Goal: Information Seeking & Learning: Learn about a topic

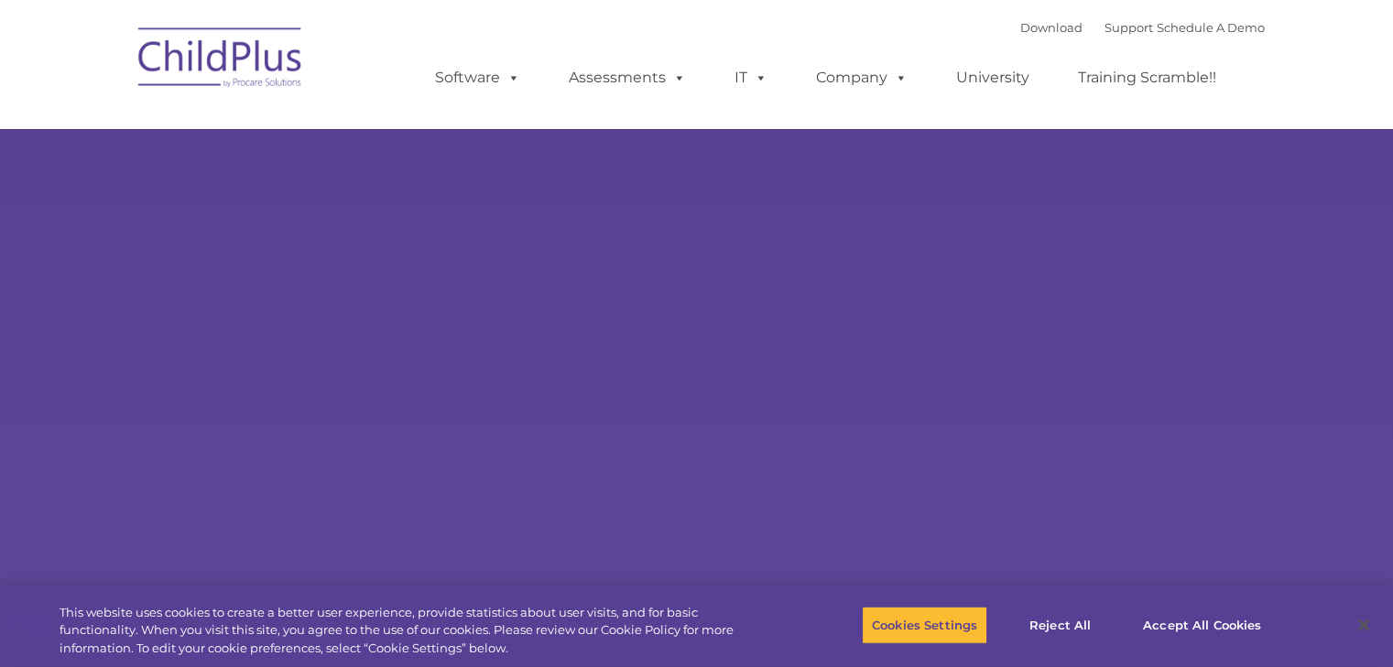
select select "MEDIUM"
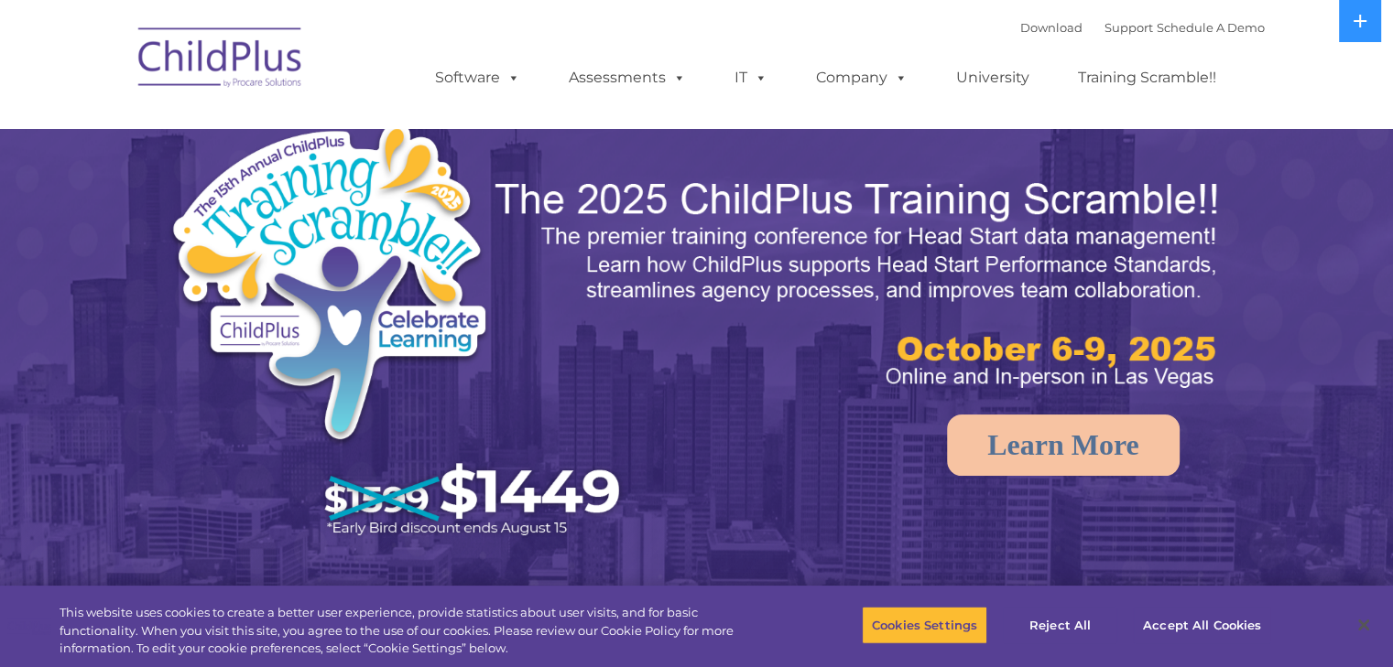
select select "MEDIUM"
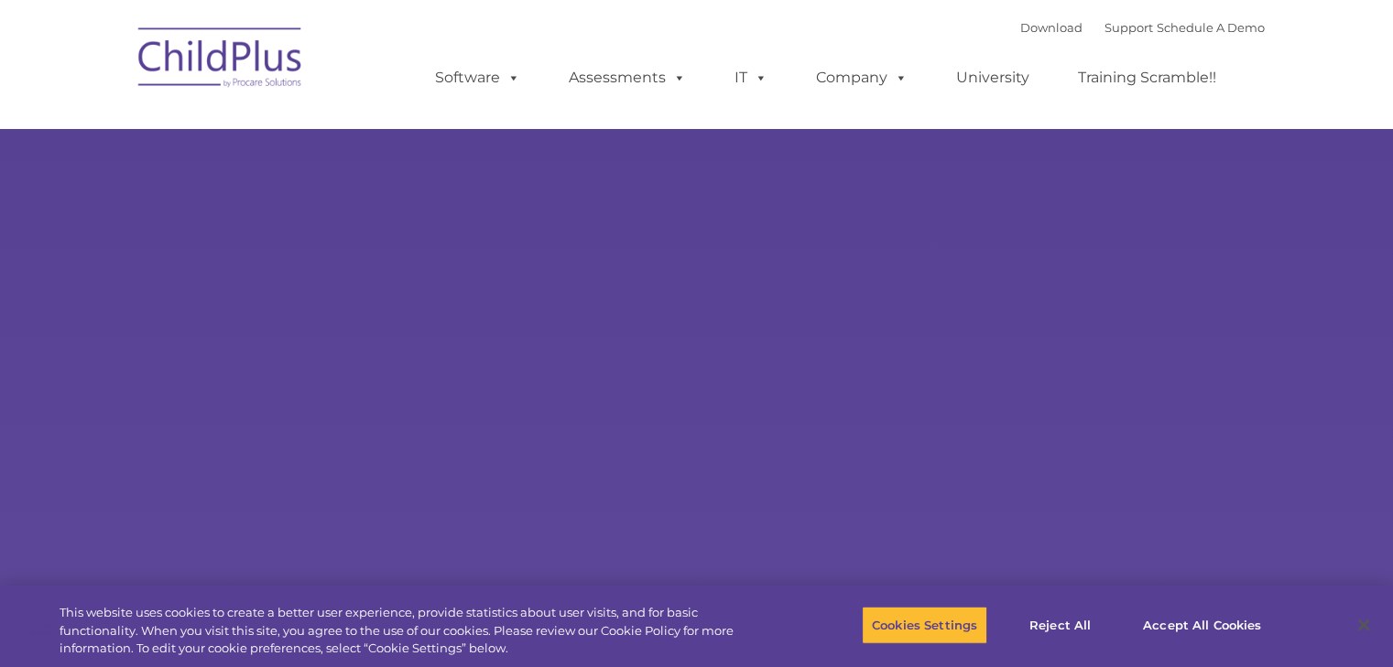
select select "MEDIUM"
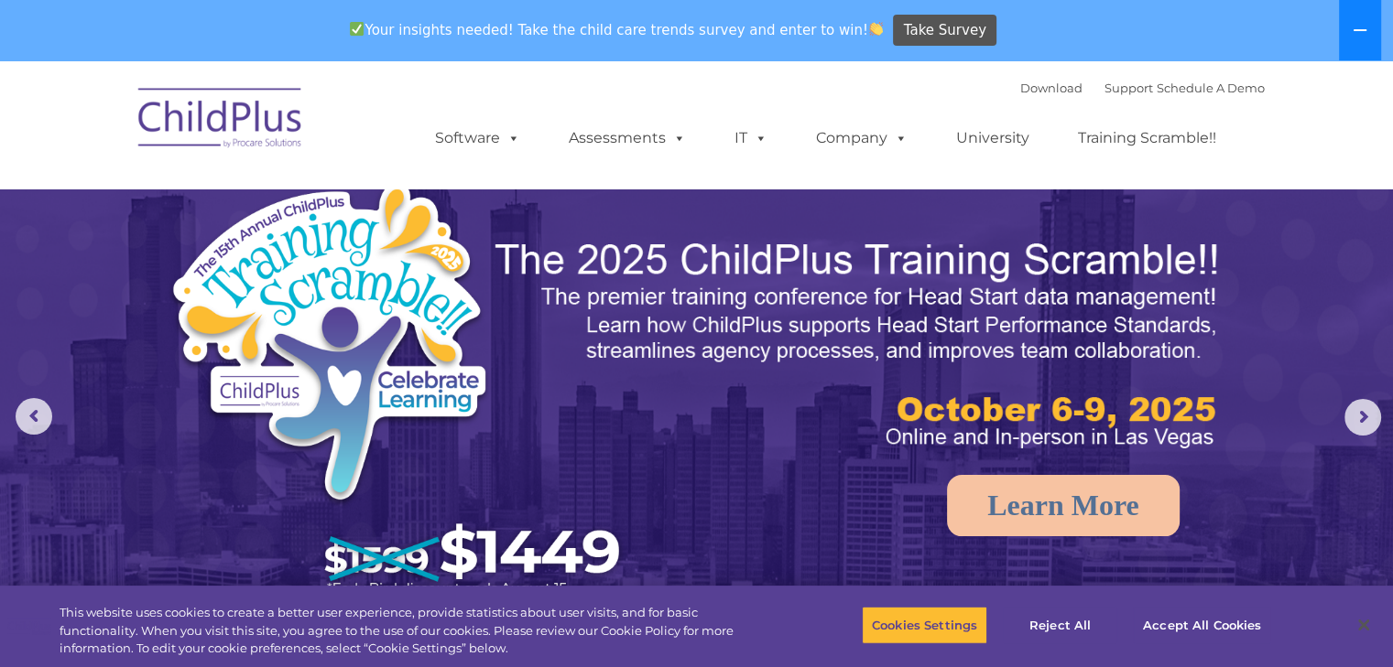
click at [1366, 29] on icon at bounding box center [1359, 30] width 15 height 15
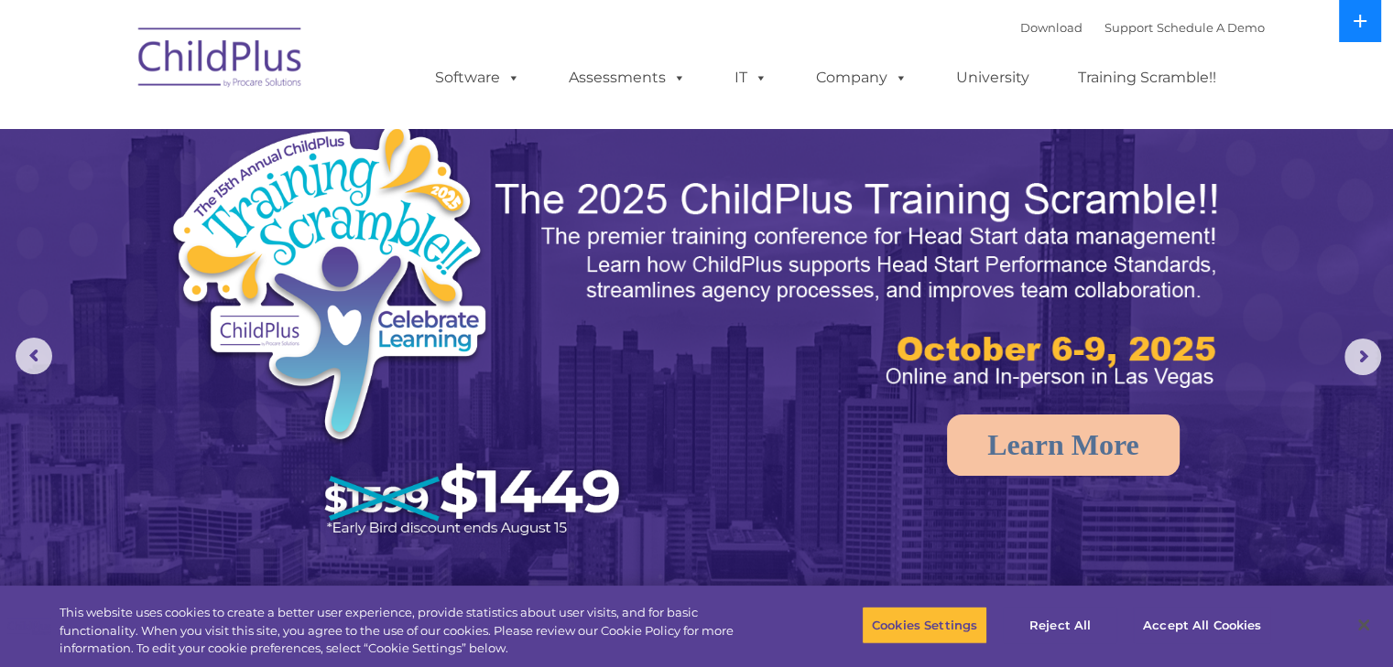
click at [1366, 29] on button at bounding box center [1360, 21] width 42 height 42
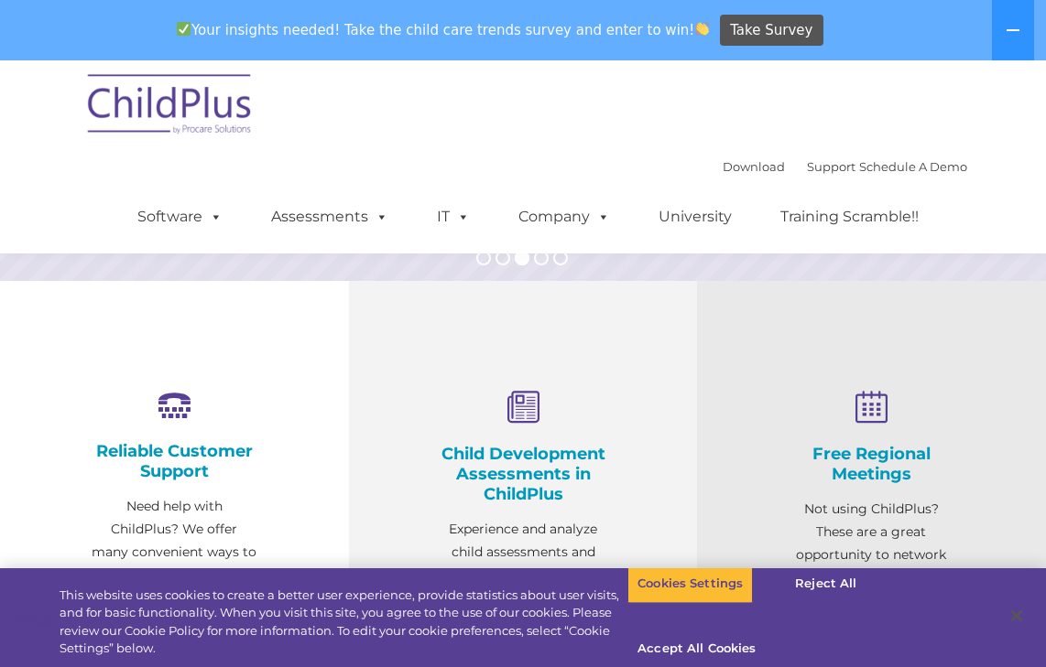
scroll to position [489, 0]
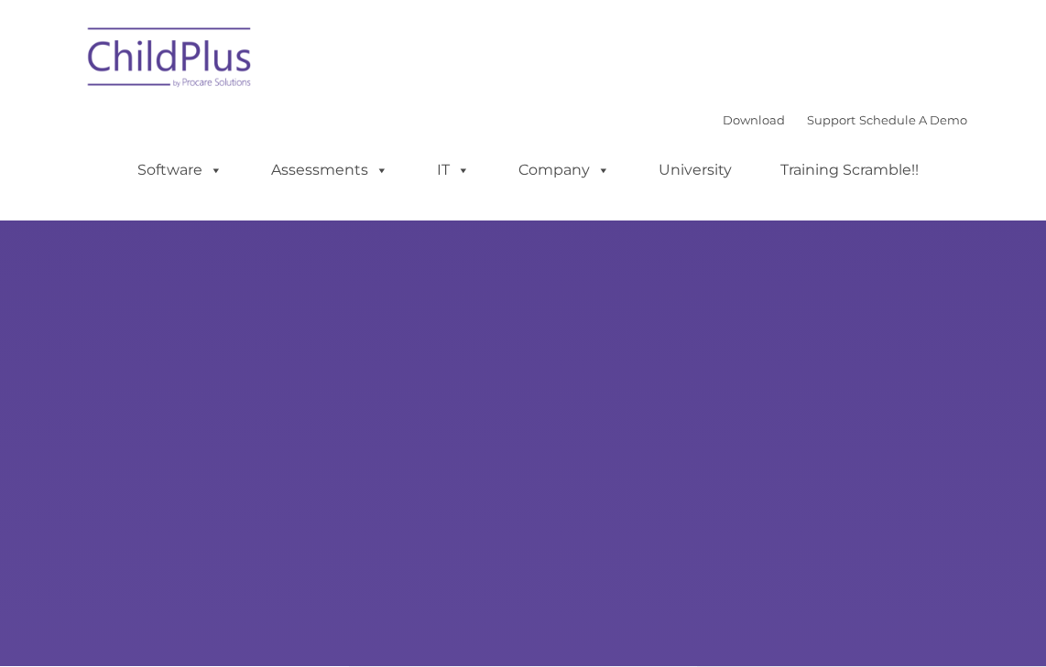
type input ""
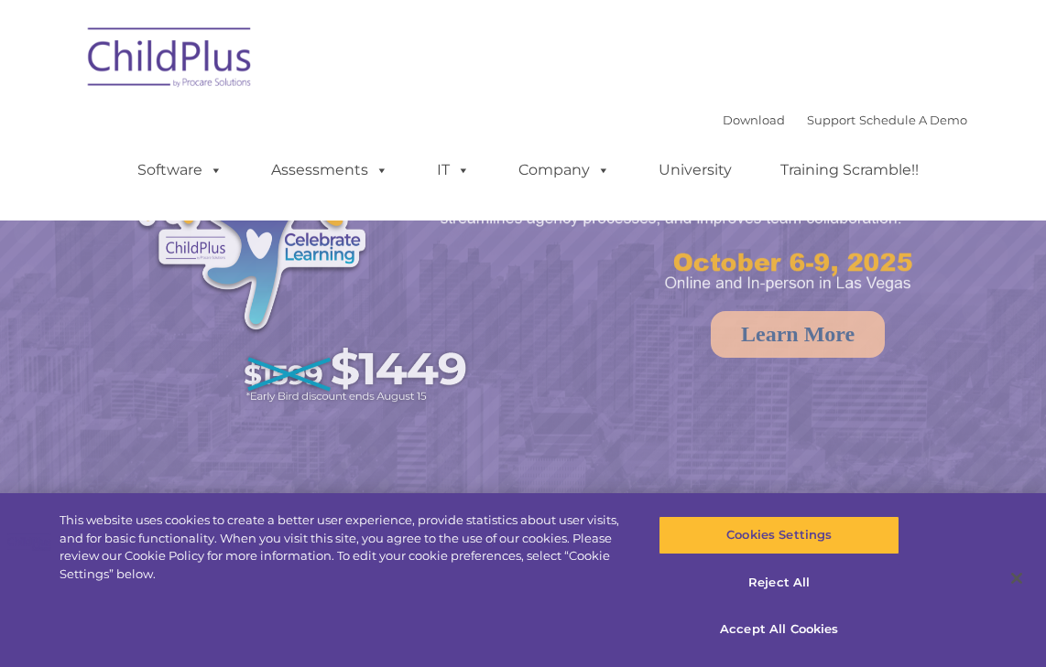
select select "MEDIUM"
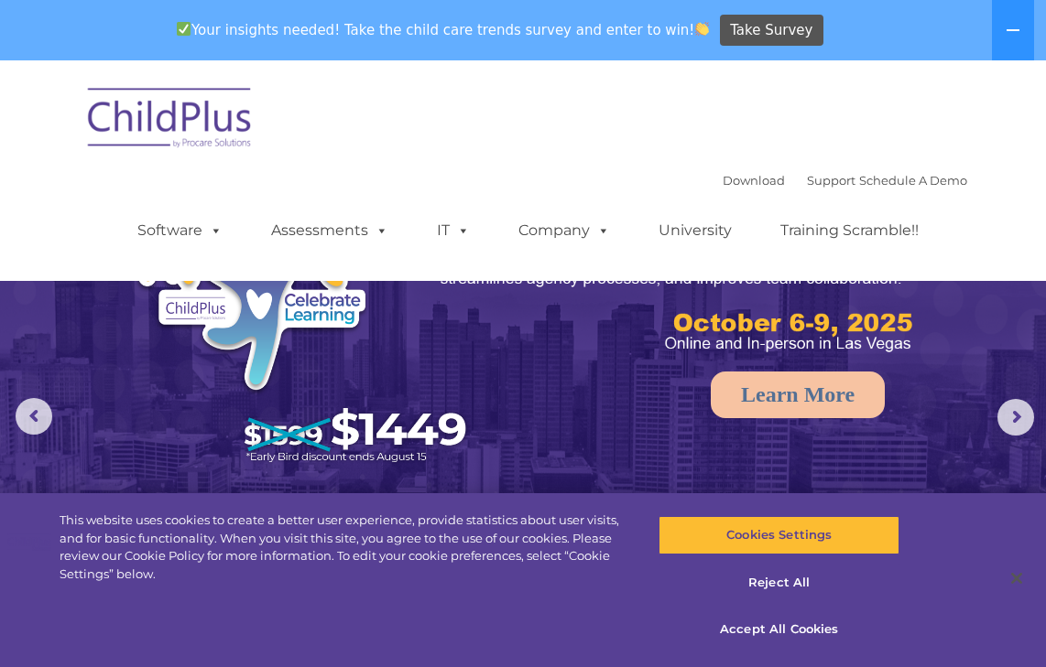
click at [194, 120] on img at bounding box center [170, 121] width 183 height 92
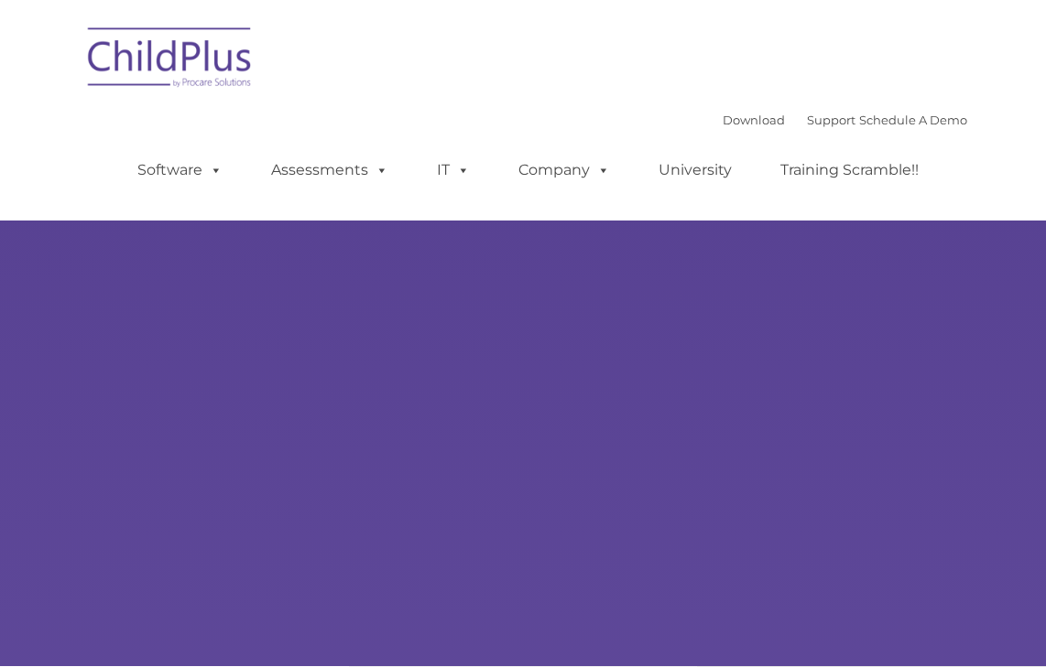
type input ""
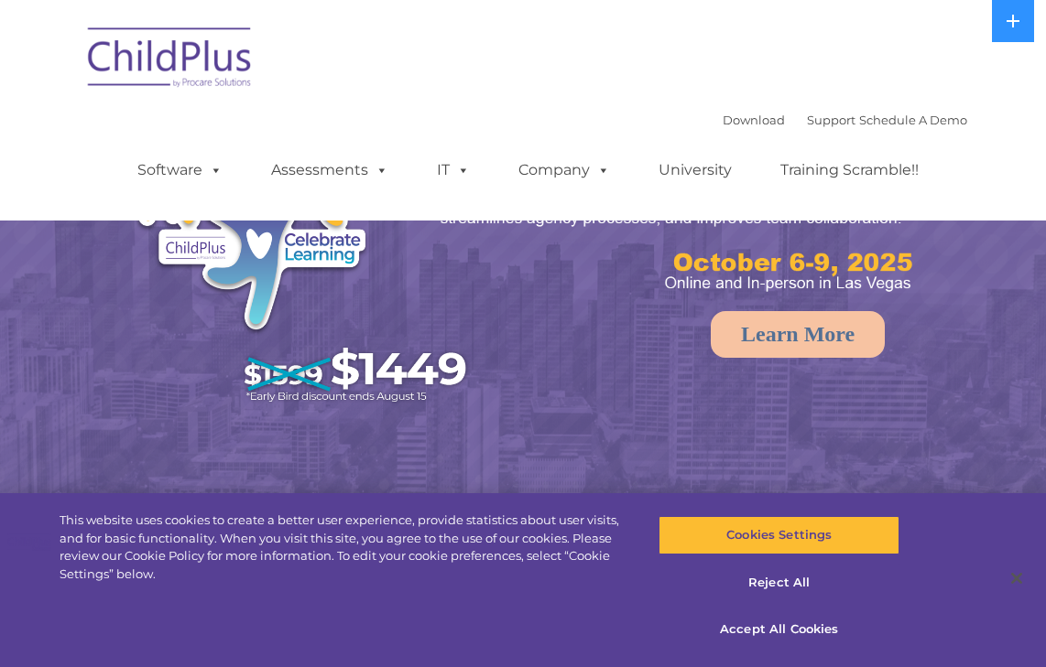
select select "MEDIUM"
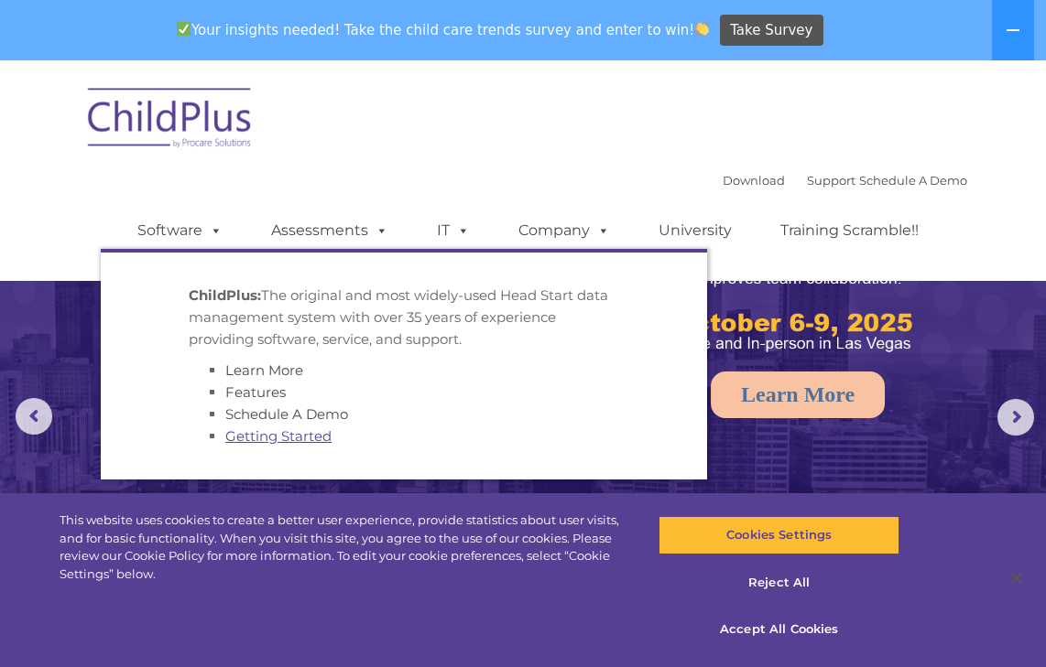
click at [300, 445] on link "Getting Started" at bounding box center [278, 436] width 106 height 17
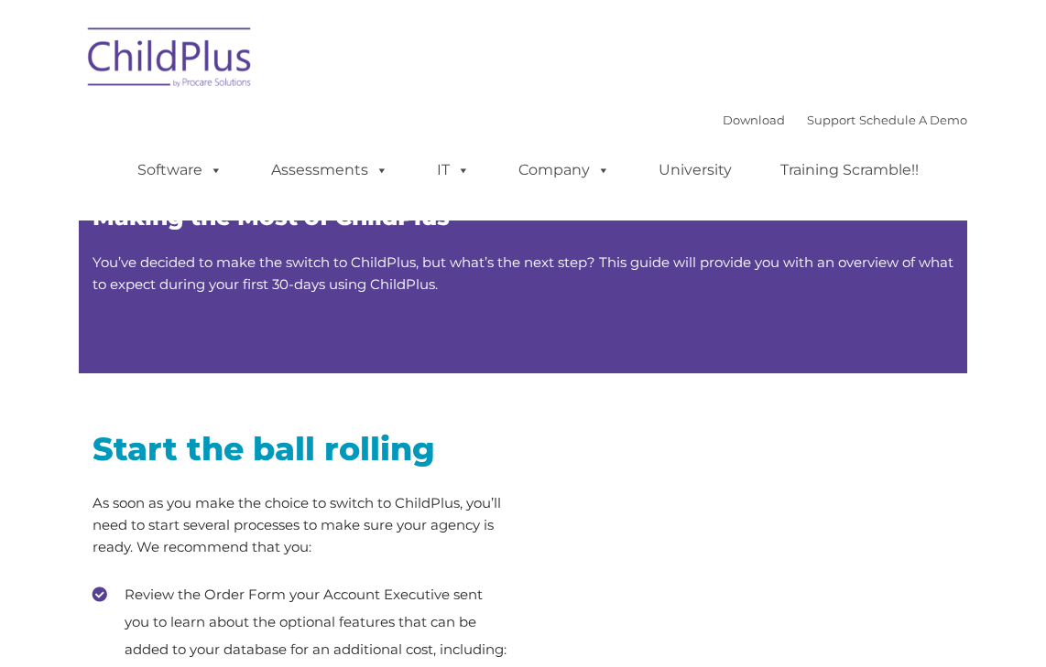
type input ""
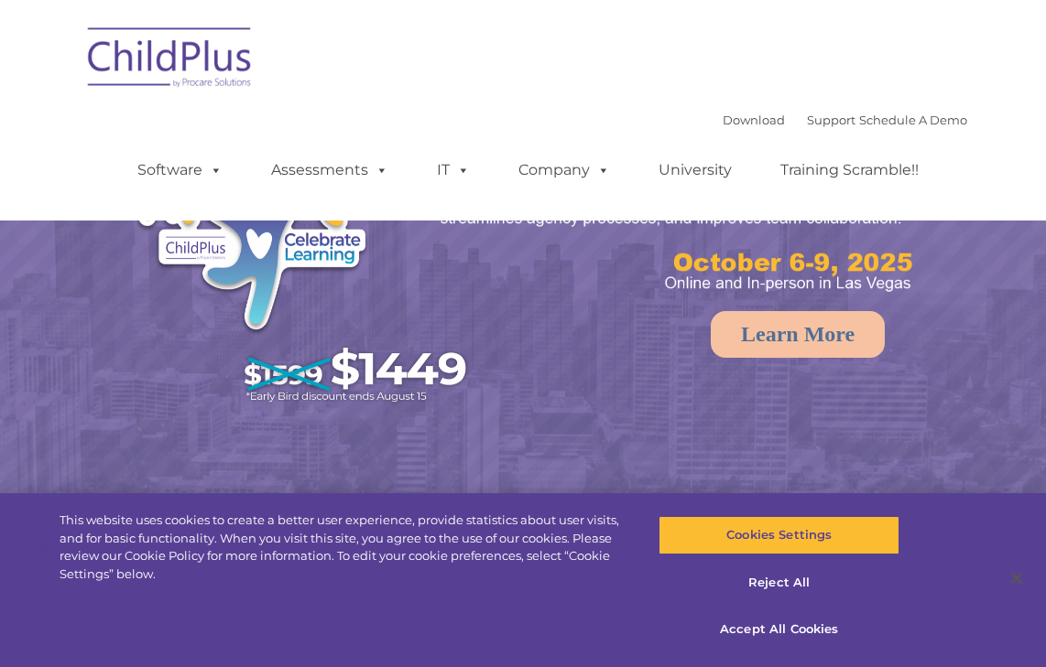
select select "MEDIUM"
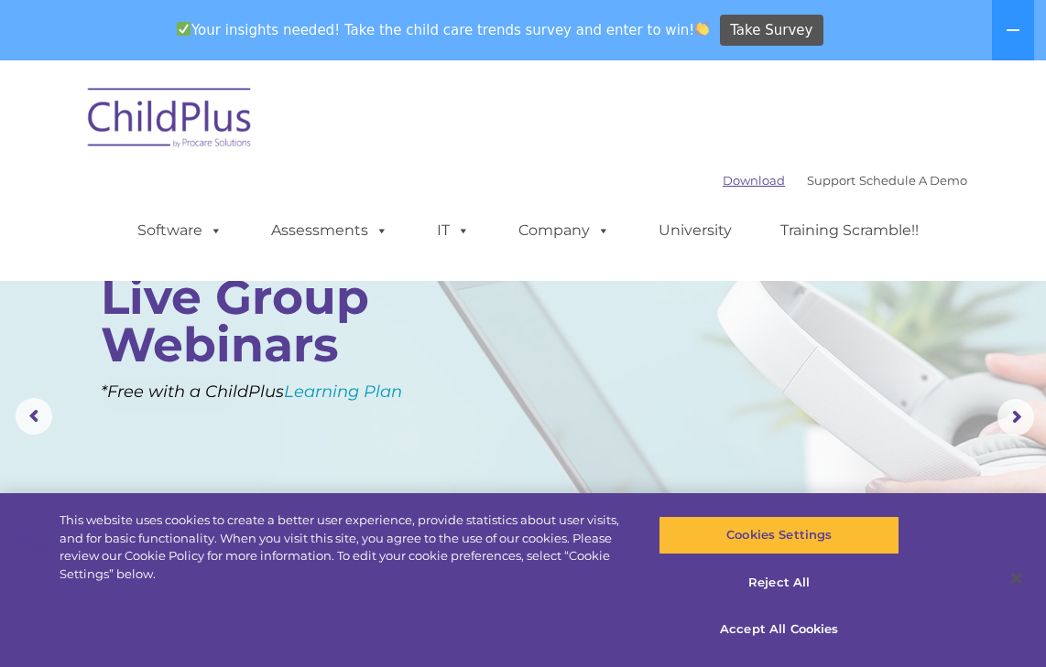
click at [730, 181] on link "Download" at bounding box center [753, 180] width 62 height 15
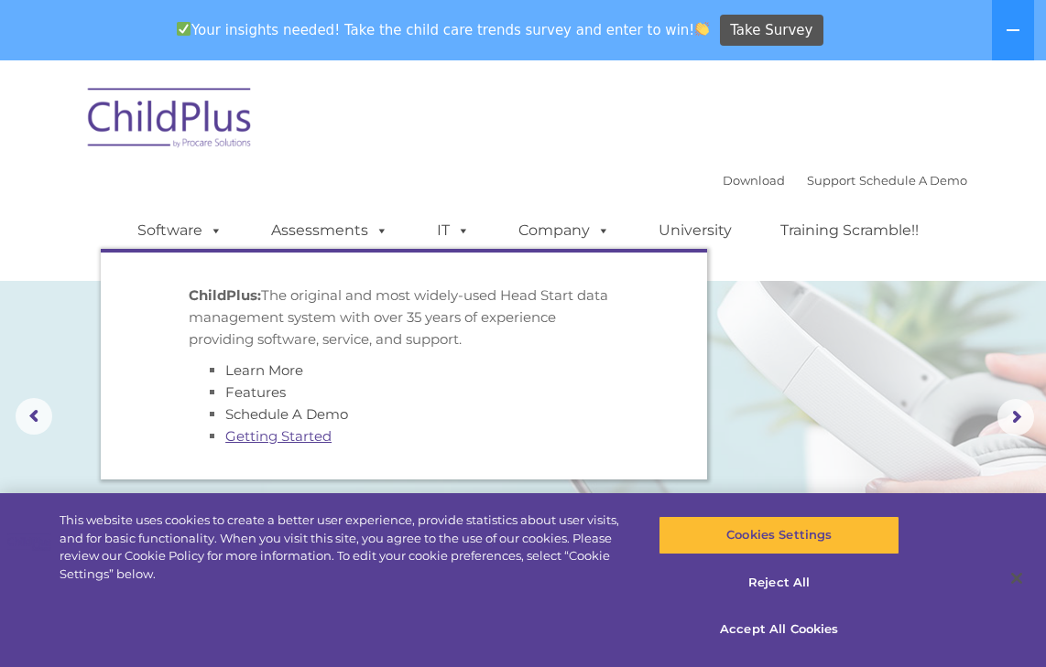
click at [308, 440] on link "Getting Started" at bounding box center [278, 436] width 106 height 17
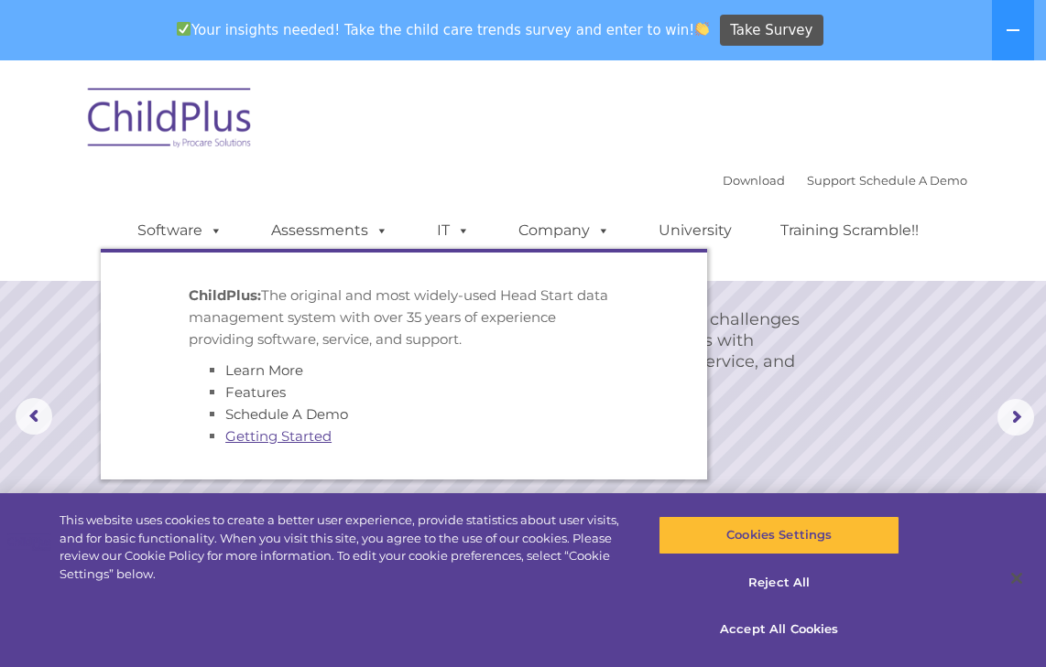
click at [308, 440] on link "Getting Started" at bounding box center [278, 436] width 106 height 17
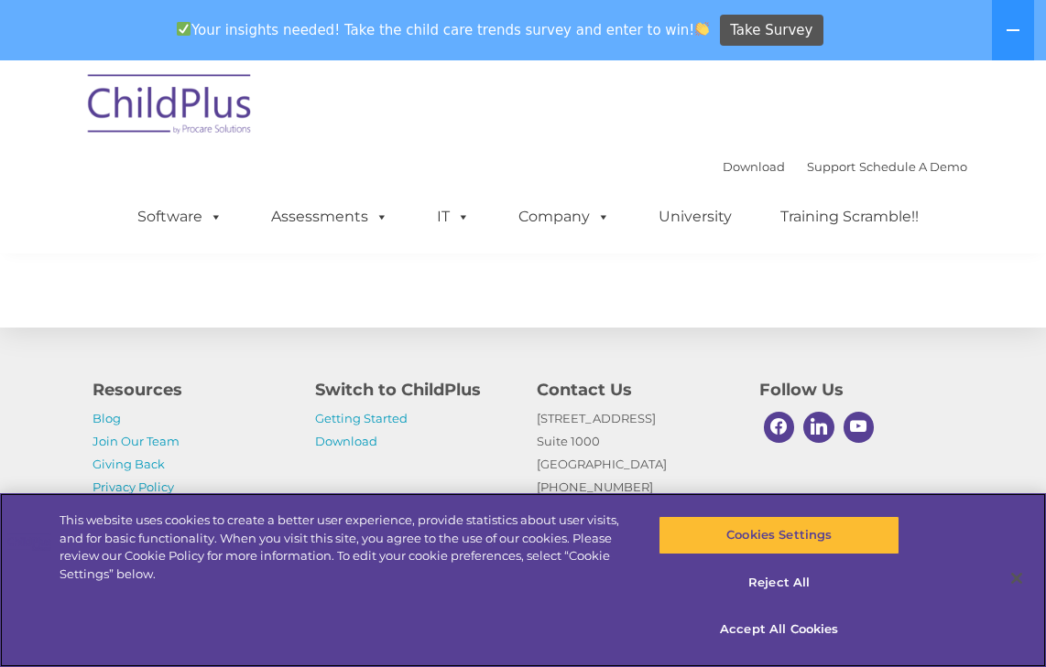
scroll to position [3308, 0]
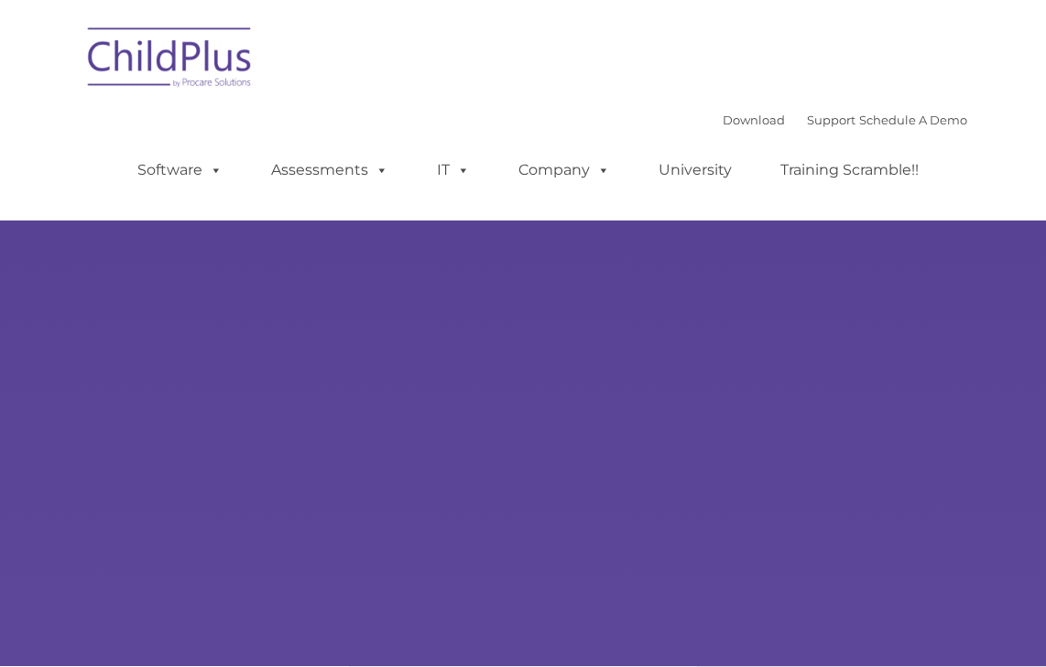
type input ""
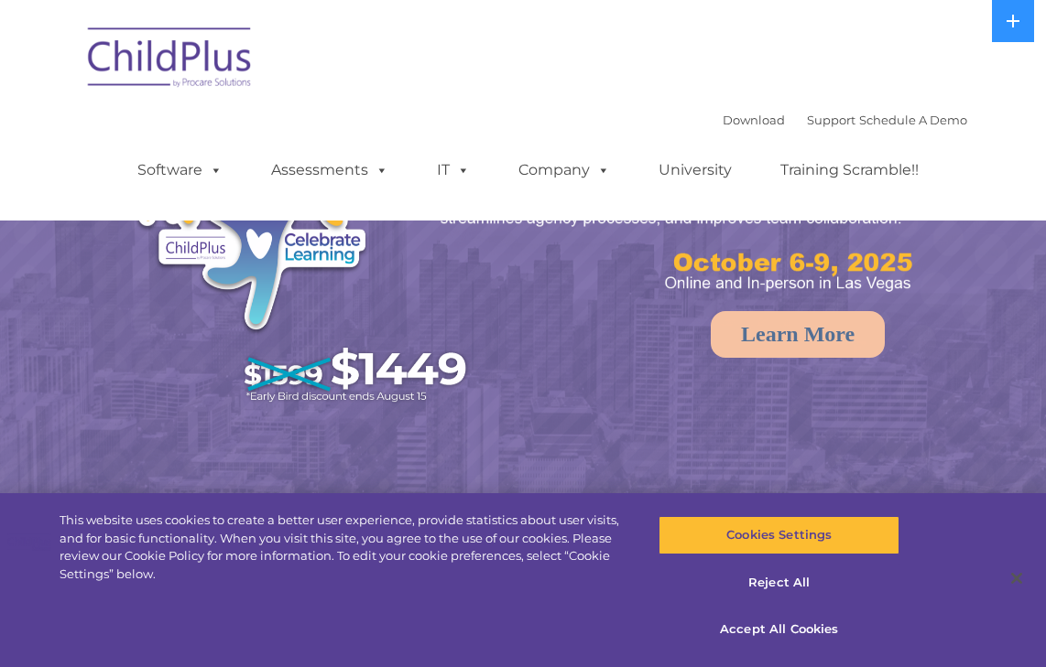
select select "MEDIUM"
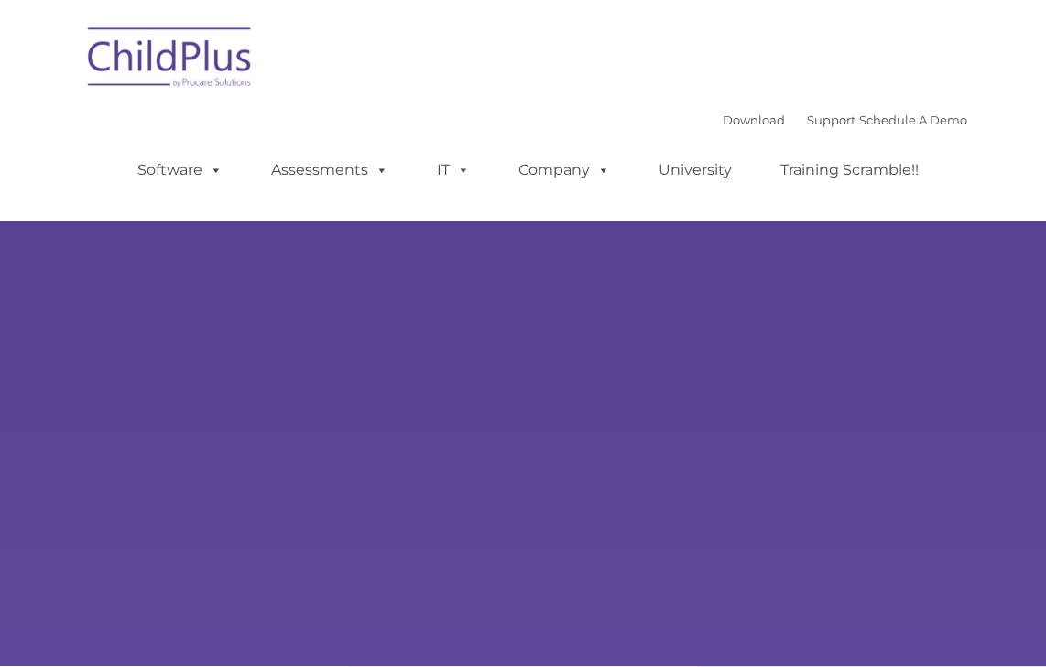
type input ""
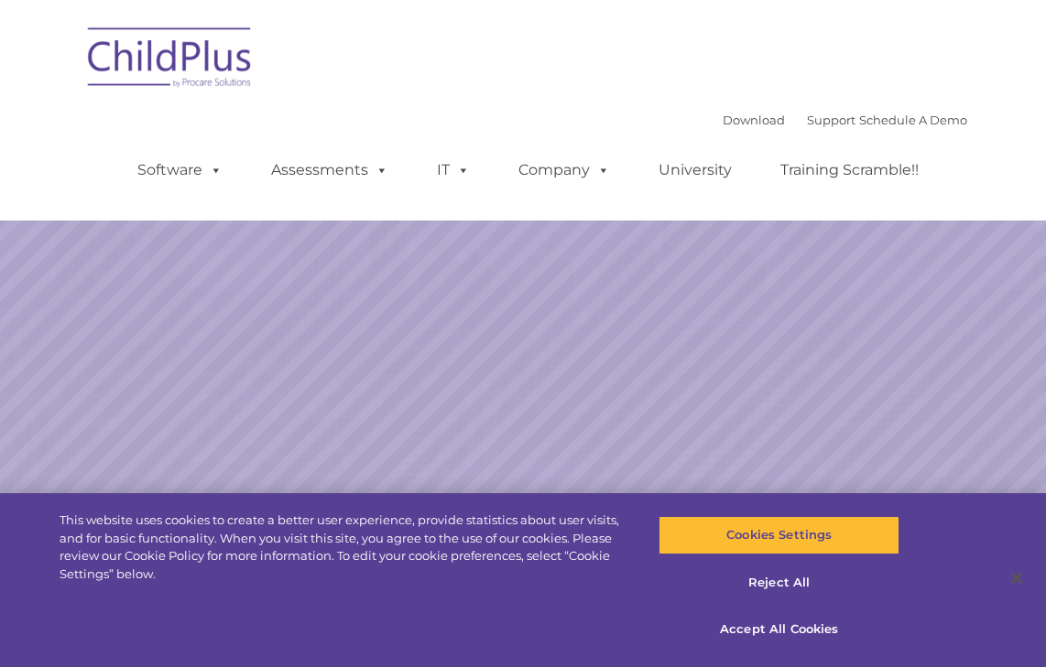
select select "MEDIUM"
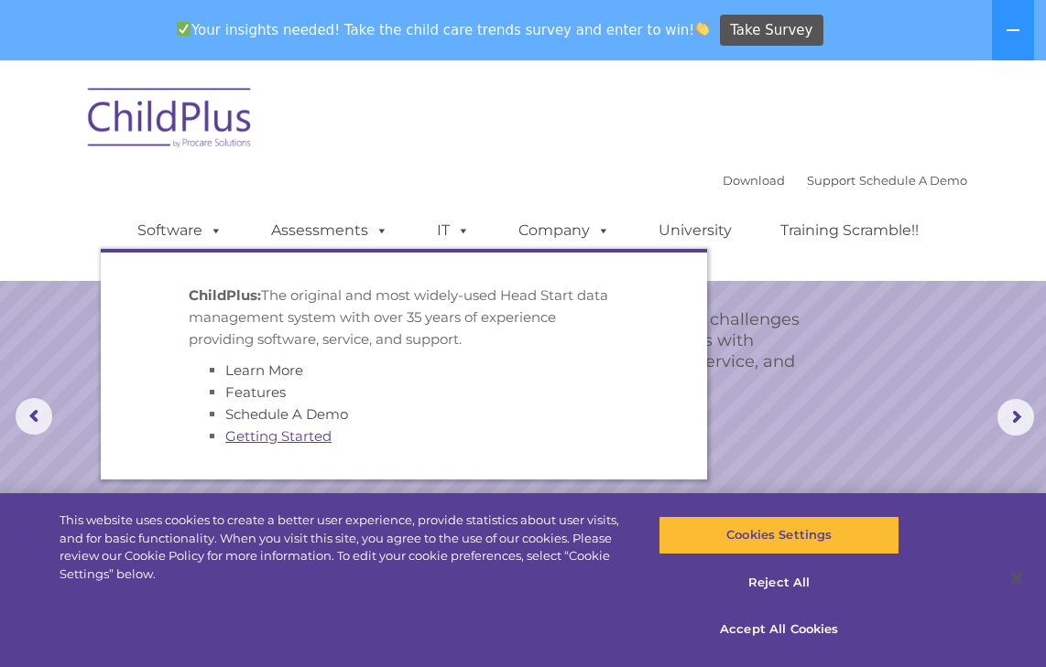
click at [277, 432] on link "Getting Started" at bounding box center [278, 436] width 106 height 17
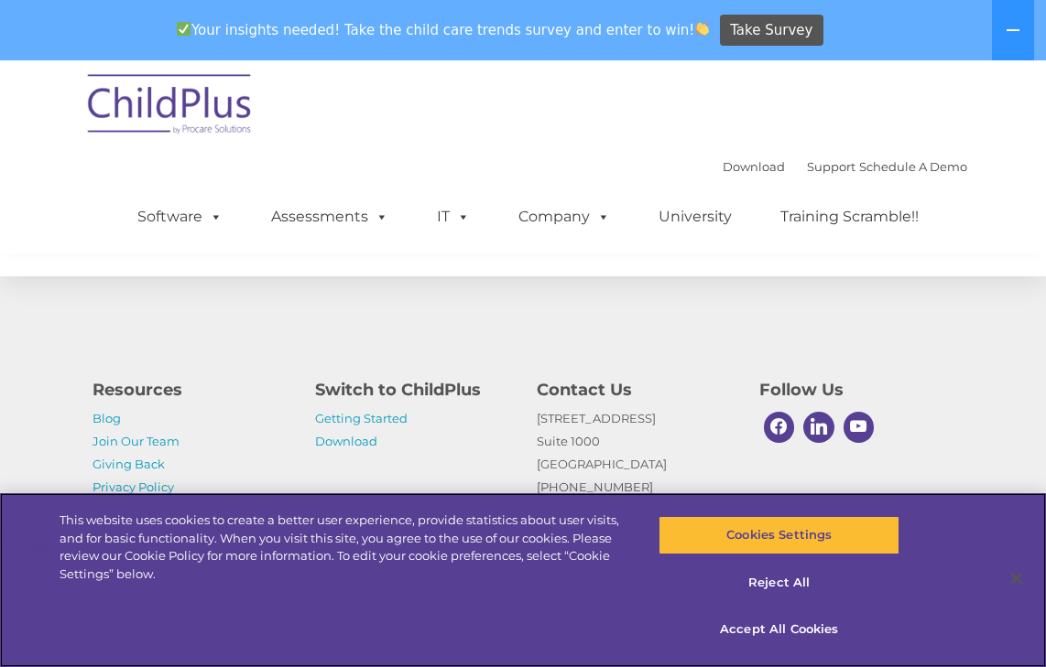
scroll to position [3308, 0]
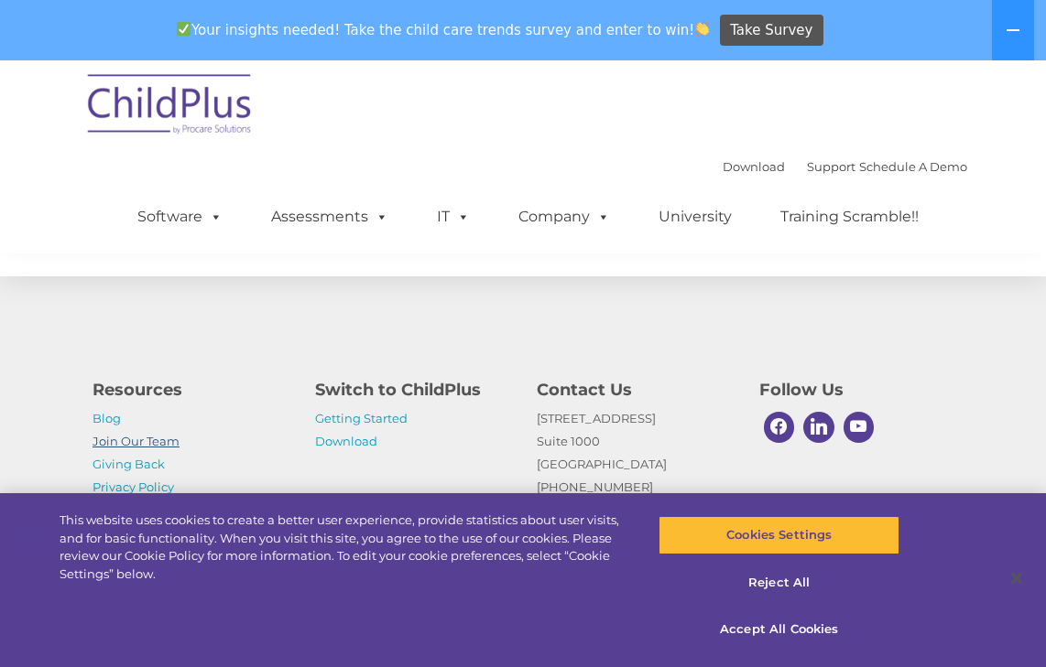
click at [148, 441] on link "Join Our Team" at bounding box center [135, 441] width 87 height 15
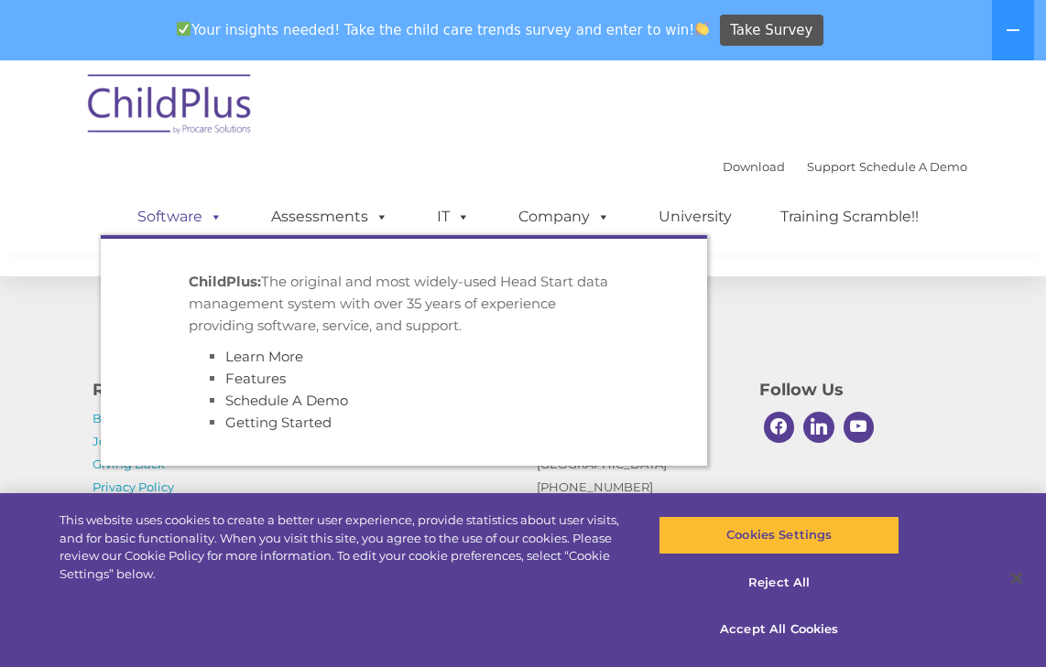
click at [199, 215] on link "Software" at bounding box center [180, 217] width 122 height 37
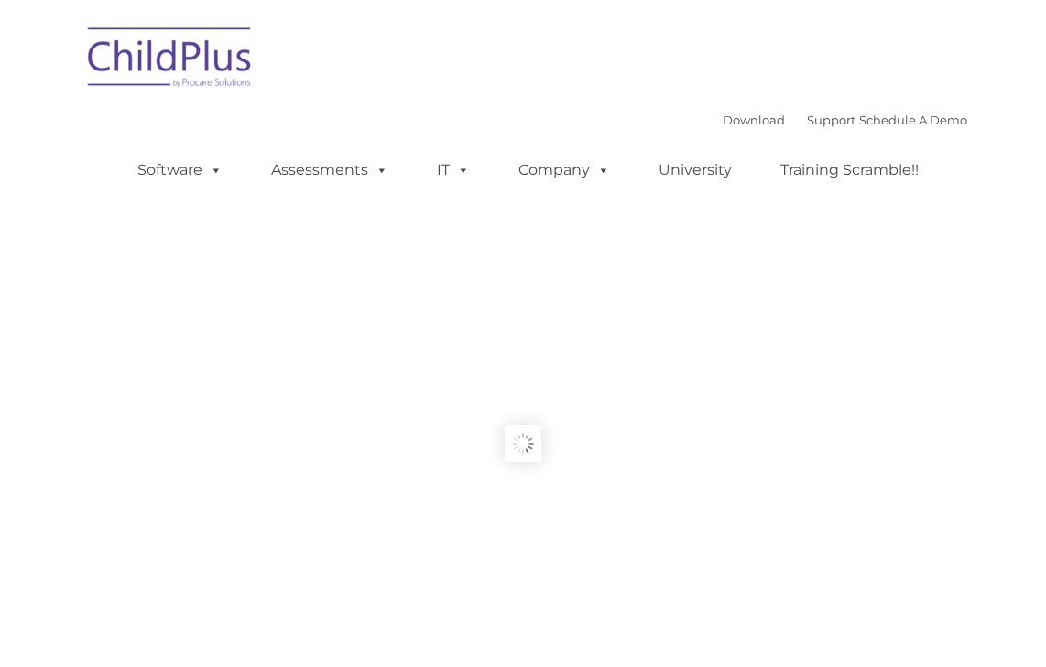
type input ""
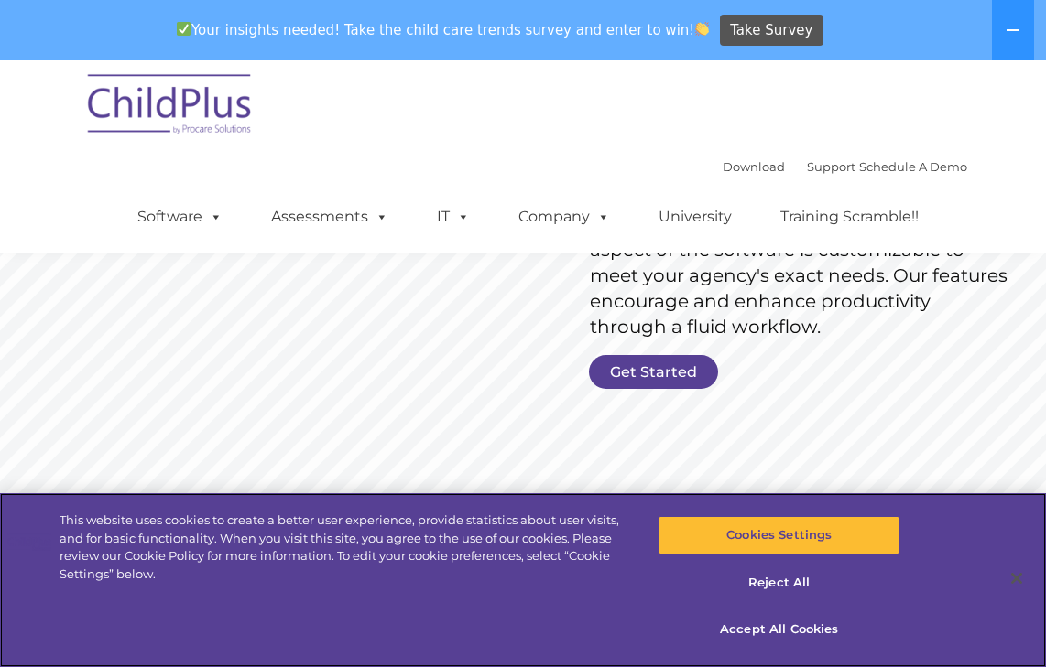
scroll to position [271, 0]
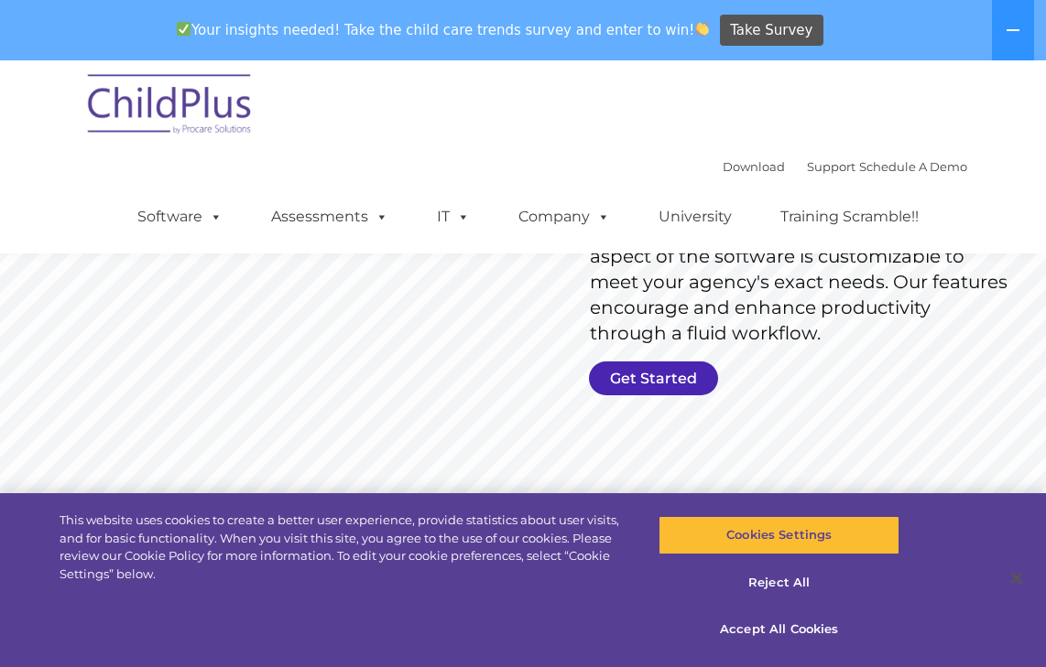
click at [645, 384] on link "Get Started" at bounding box center [653, 379] width 129 height 34
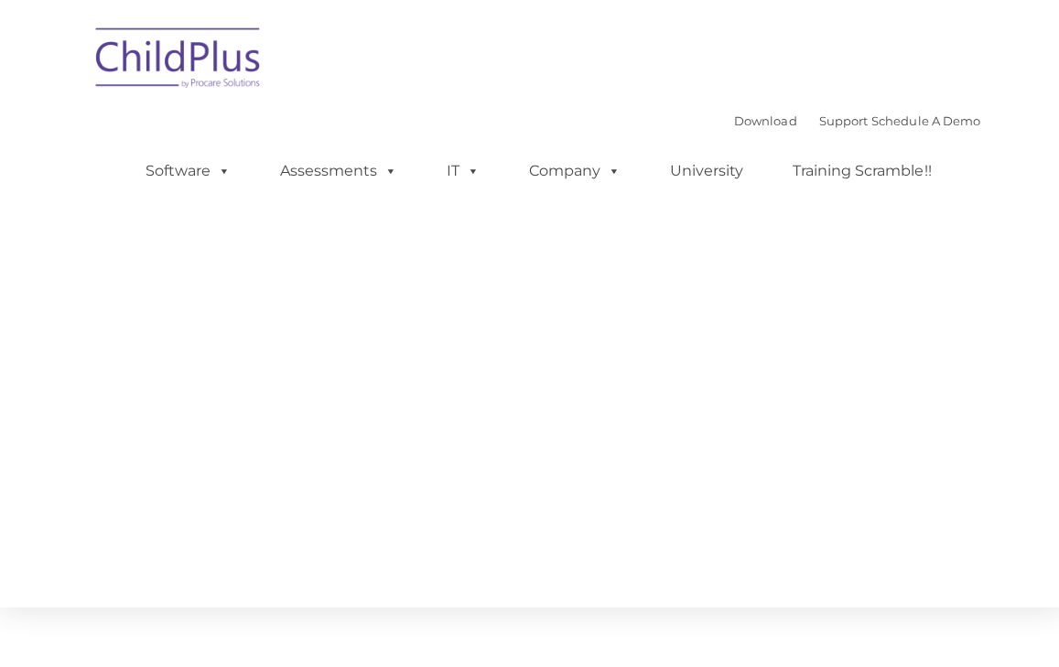
click at [645, 384] on section "CONTACT US Whether you want a personalized demo of the software, looking for an…" at bounding box center [529, 301] width 1059 height 603
type input ""
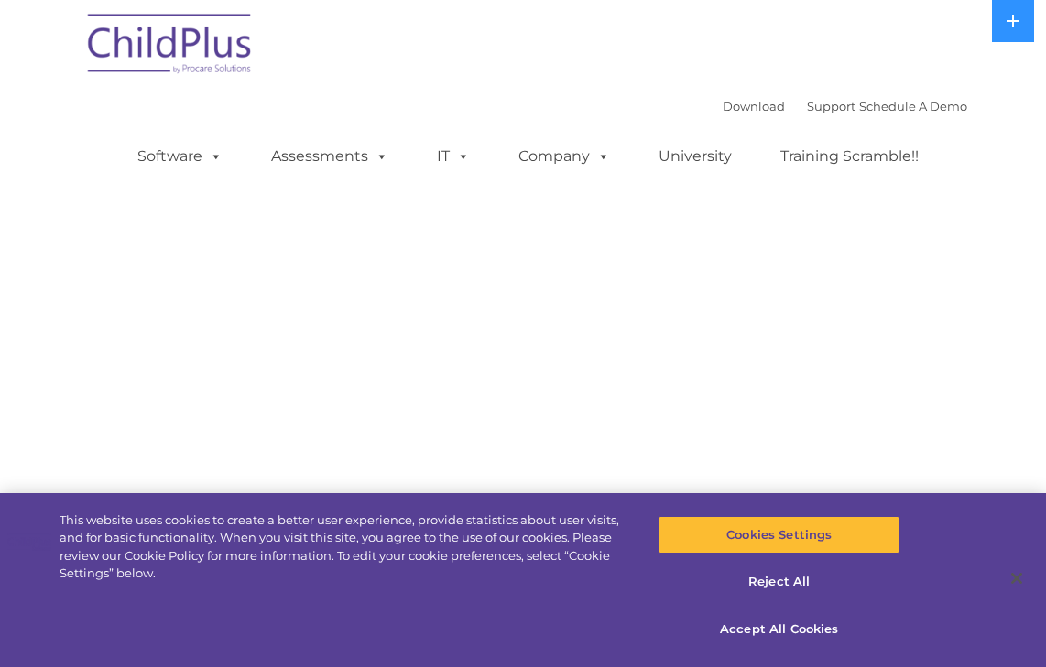
select select "MEDIUM"
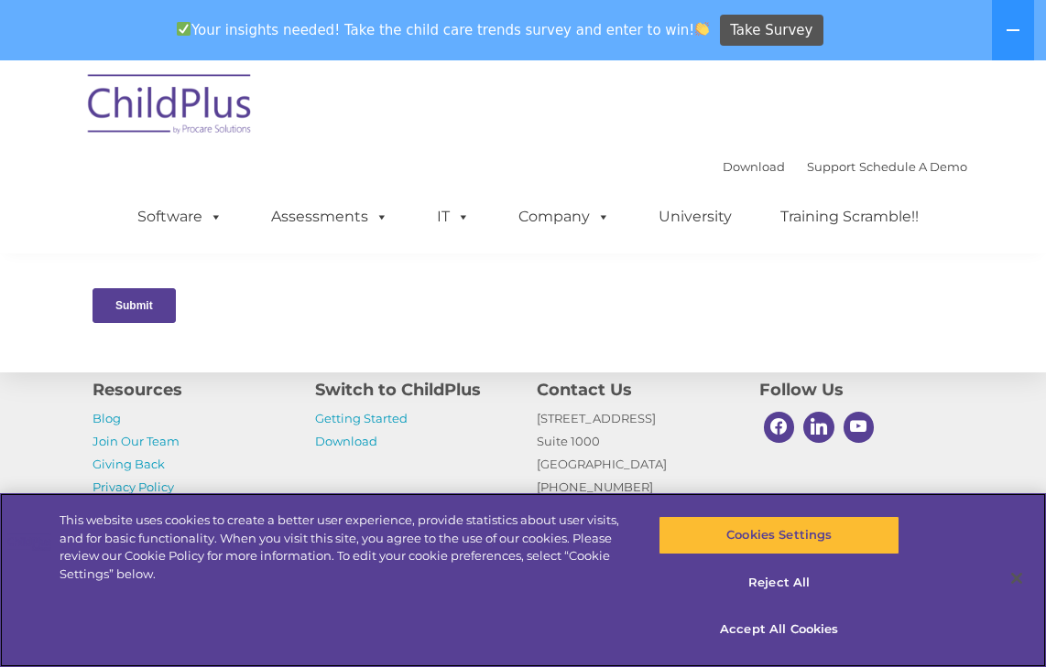
scroll to position [985, 0]
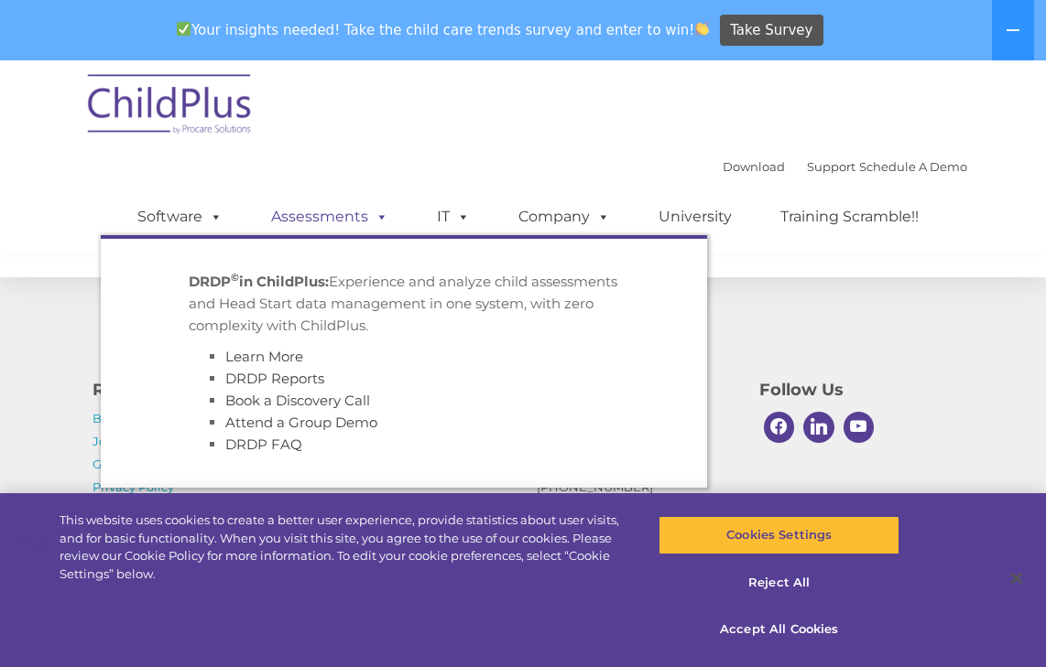
click at [368, 222] on span at bounding box center [378, 216] width 20 height 17
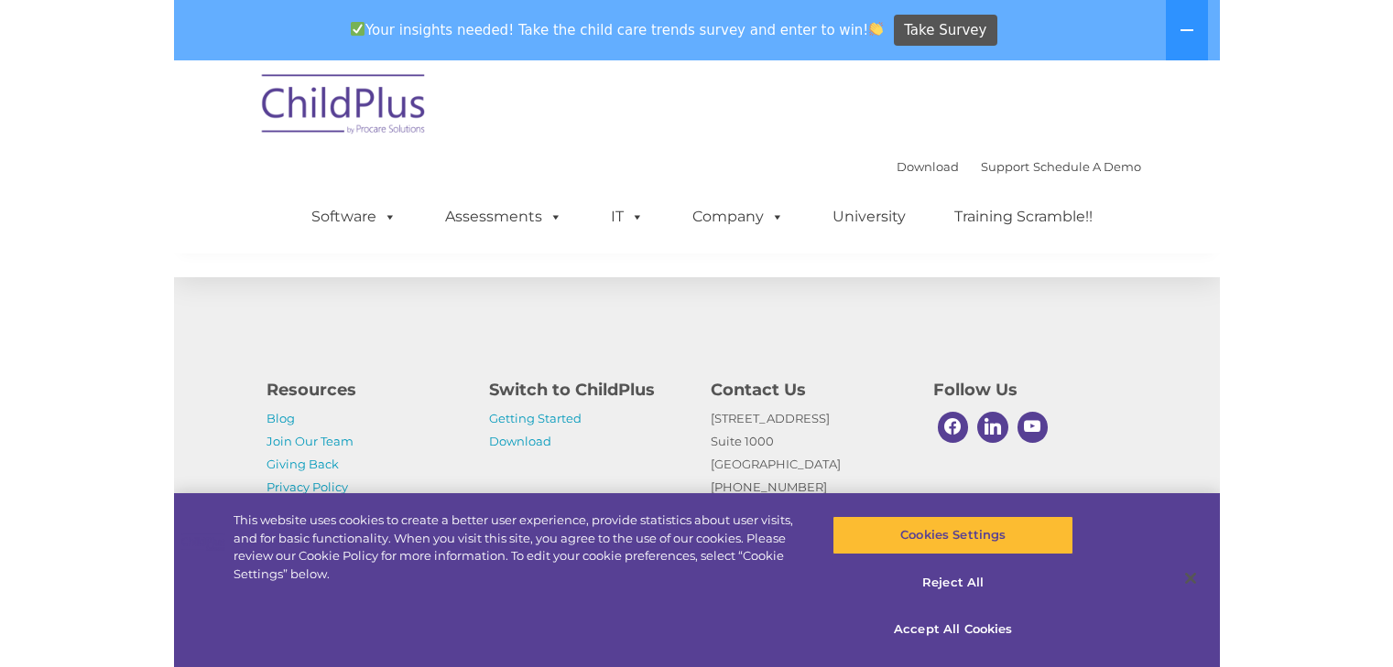
scroll to position [963, 0]
